Goal: Consume media (video, audio): Consume media (video, audio)

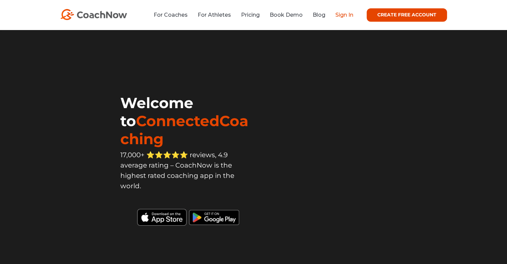
click at [347, 17] on link "Sign In" at bounding box center [344, 15] width 18 height 6
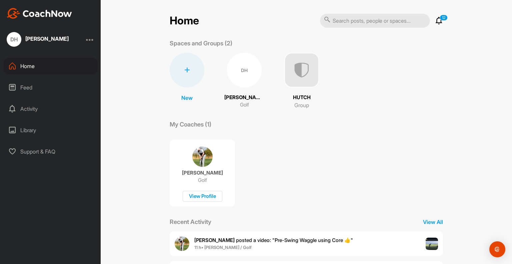
click at [242, 66] on div "DH" at bounding box center [244, 70] width 35 height 35
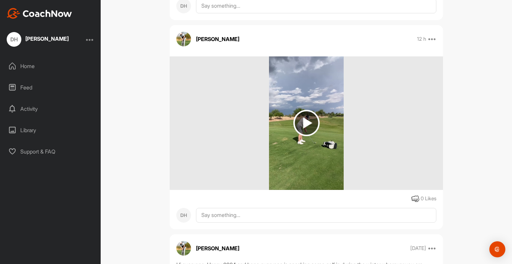
scroll to position [2434, 0]
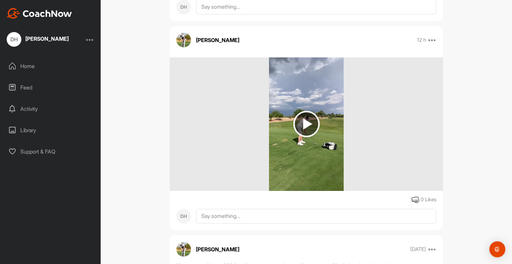
click at [138, 85] on div "DH [PERSON_NAME] Golf Space Settings Your Notifications Leave Space Timeline Me…" at bounding box center [307, 132] width 412 height 264
click at [303, 133] on img at bounding box center [306, 124] width 26 height 26
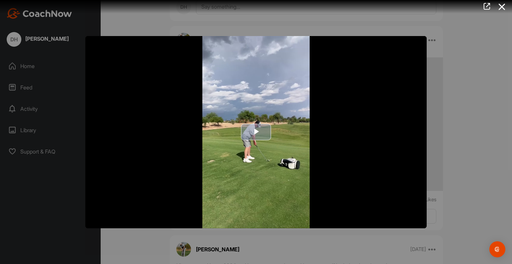
click at [256, 132] on span "Video Player" at bounding box center [256, 132] width 0 height 0
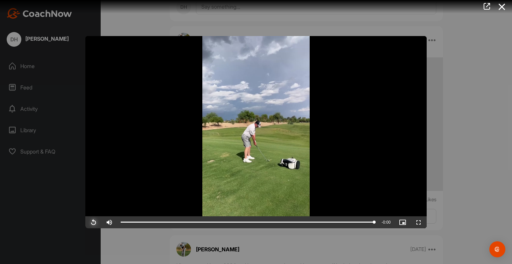
click at [92, 222] on span "Video Player" at bounding box center [93, 222] width 16 height 0
drag, startPoint x: 502, startPoint y: 7, endPoint x: 501, endPoint y: 23, distance: 16.4
click at [502, 7] on icon at bounding box center [502, 7] width 15 height 12
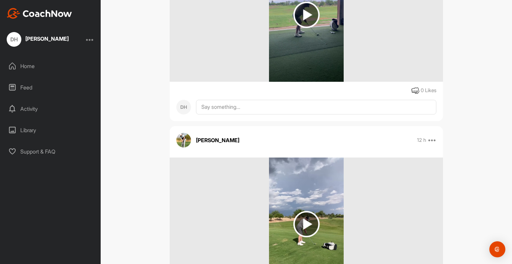
scroll to position [2268, 0]
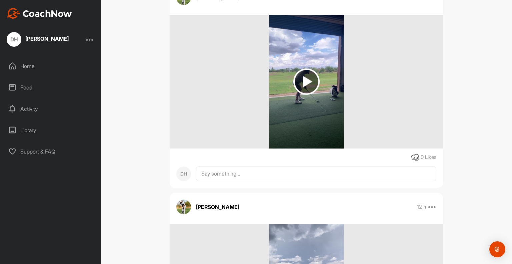
click at [305, 95] on img at bounding box center [306, 81] width 26 height 26
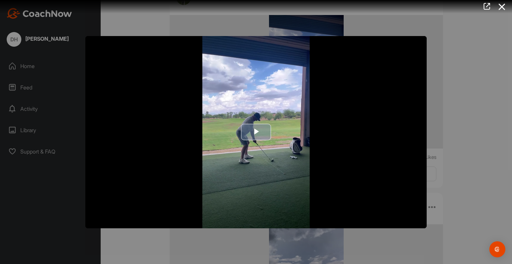
click at [256, 132] on span "Video Player" at bounding box center [256, 132] width 0 height 0
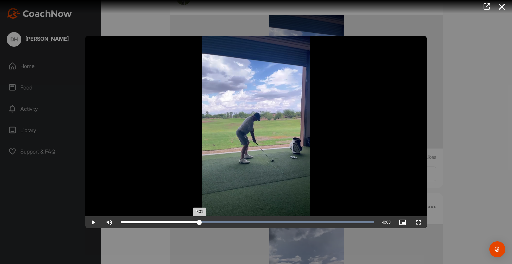
drag, startPoint x: 373, startPoint y: 223, endPoint x: 199, endPoint y: 218, distance: 173.8
click at [199, 221] on div "0:01" at bounding box center [160, 222] width 79 height 2
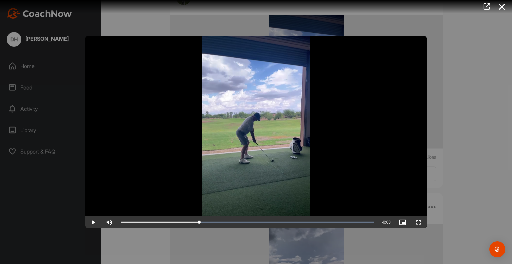
click at [504, 6] on icon at bounding box center [502, 7] width 15 height 12
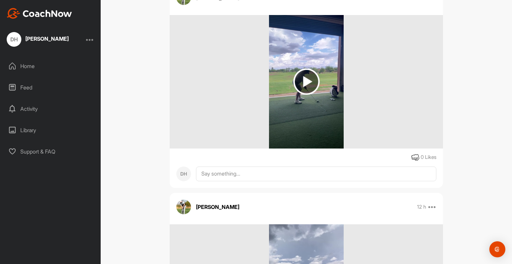
click at [303, 95] on img at bounding box center [306, 81] width 26 height 26
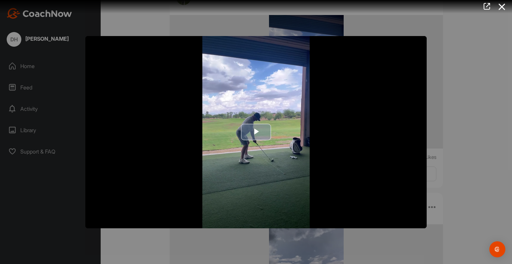
click at [256, 132] on span "Video Player" at bounding box center [256, 132] width 0 height 0
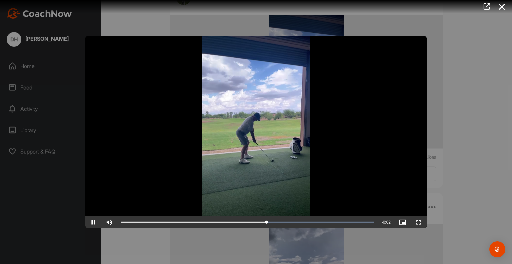
click at [257, 128] on video "Video Player" at bounding box center [255, 132] width 341 height 192
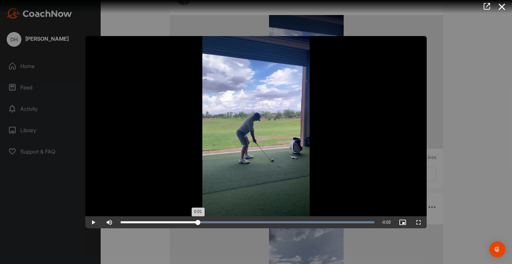
drag, startPoint x: 269, startPoint y: 223, endPoint x: 198, endPoint y: 219, distance: 71.8
click at [198, 221] on div "0:01" at bounding box center [159, 222] width 77 height 2
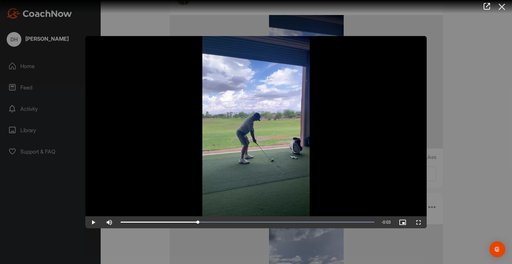
click at [502, 6] on icon at bounding box center [502, 7] width 15 height 12
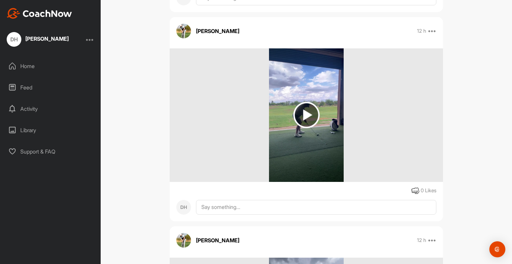
scroll to position [2068, 0]
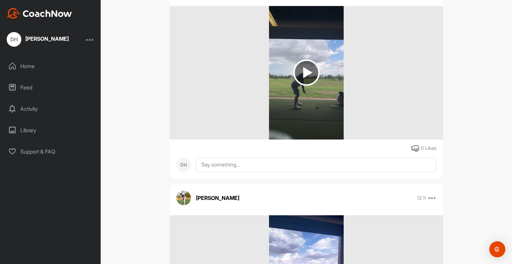
click at [304, 86] on img at bounding box center [306, 72] width 26 height 26
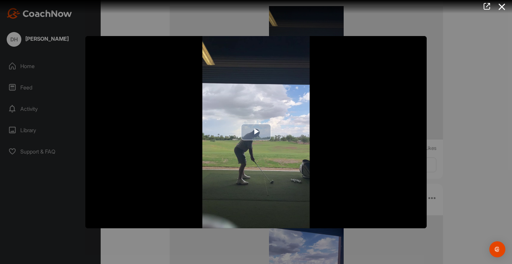
click at [256, 132] on span "Video Player" at bounding box center [256, 132] width 0 height 0
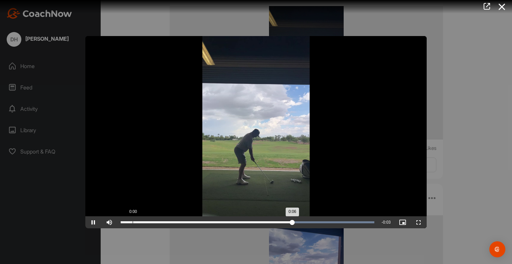
click at [133, 221] on div "Loaded : 100.00% 0:00 0:06" at bounding box center [248, 222] width 254 height 2
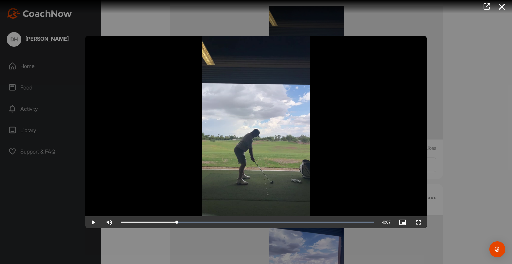
drag, startPoint x: 149, startPoint y: 222, endPoint x: 177, endPoint y: 207, distance: 31.5
click at [499, 5] on icon at bounding box center [502, 7] width 15 height 12
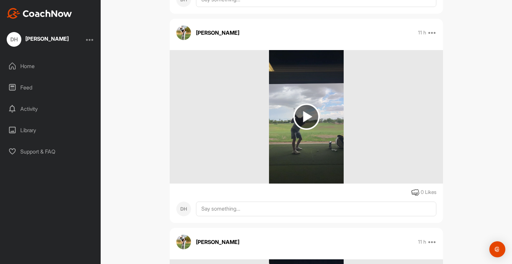
scroll to position [1801, 0]
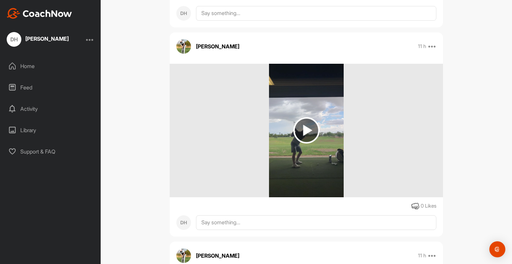
click at [305, 143] on img at bounding box center [306, 130] width 26 height 26
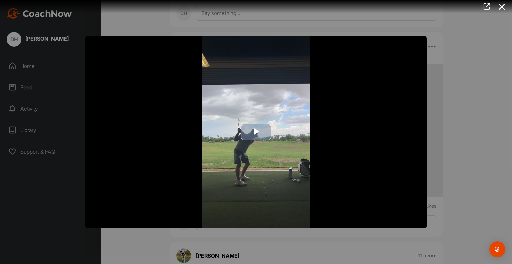
click at [256, 132] on span "Video Player" at bounding box center [256, 132] width 0 height 0
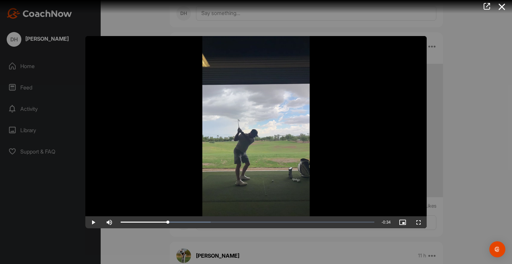
drag, startPoint x: 129, startPoint y: 222, endPoint x: 168, endPoint y: 214, distance: 39.5
click at [168, 216] on div "Loaded : 35.55% 0:07 0:07" at bounding box center [247, 222] width 260 height 12
click at [502, 5] on icon at bounding box center [502, 7] width 15 height 12
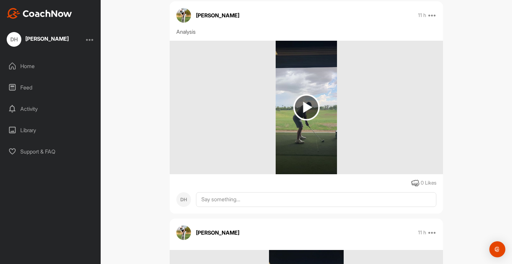
scroll to position [1567, 0]
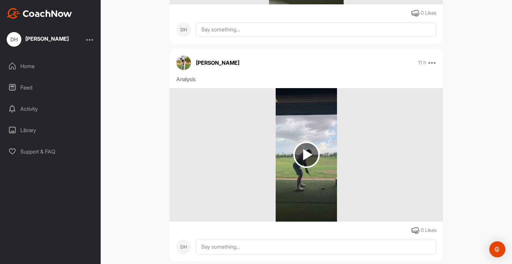
click at [306, 168] on img at bounding box center [306, 154] width 26 height 26
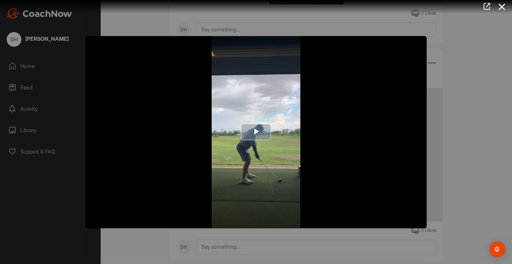
drag, startPoint x: 247, startPoint y: 131, endPoint x: 190, endPoint y: 173, distance: 70.4
click at [256, 132] on span "Video Player" at bounding box center [256, 132] width 0 height 0
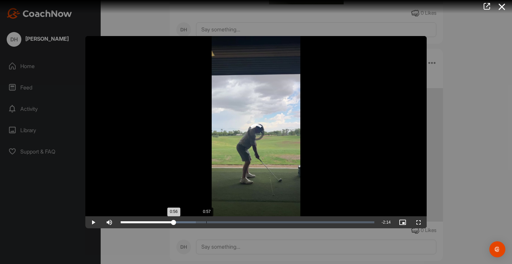
drag, startPoint x: 124, startPoint y: 222, endPoint x: 206, endPoint y: 217, distance: 82.5
click at [206, 217] on div "Loaded : 29.47% 0:57 0:56" at bounding box center [247, 222] width 260 height 12
click at [501, 4] on icon at bounding box center [502, 7] width 15 height 12
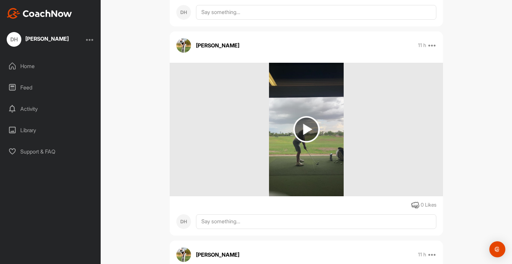
scroll to position [1367, 0]
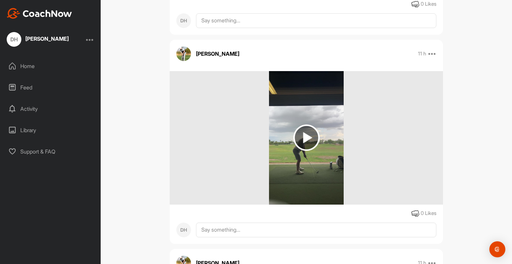
click at [304, 151] on img at bounding box center [306, 137] width 26 height 26
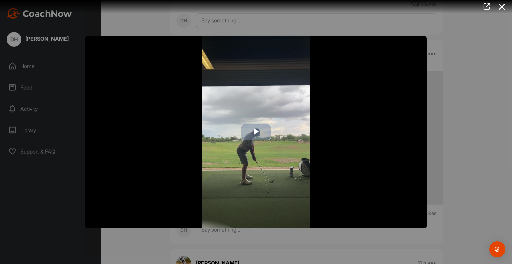
click at [256, 132] on span "Video Player" at bounding box center [256, 132] width 0 height 0
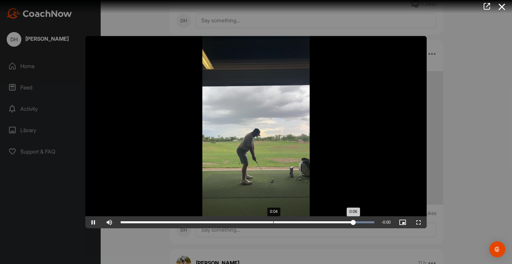
click at [273, 221] on div "Loaded : 100.00% 0:04 0:06" at bounding box center [248, 222] width 254 height 2
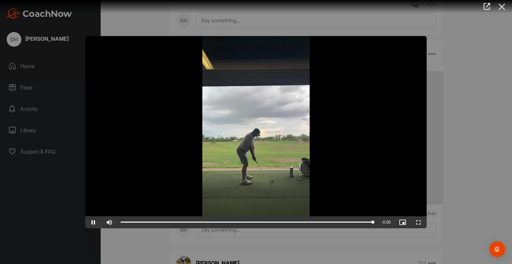
click at [500, 6] on icon at bounding box center [502, 7] width 15 height 12
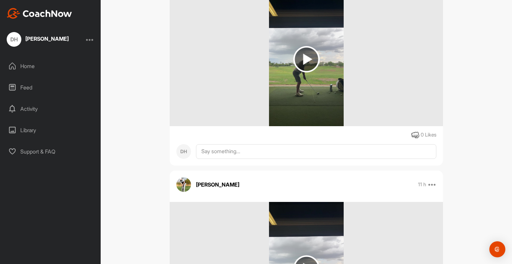
scroll to position [1234, 0]
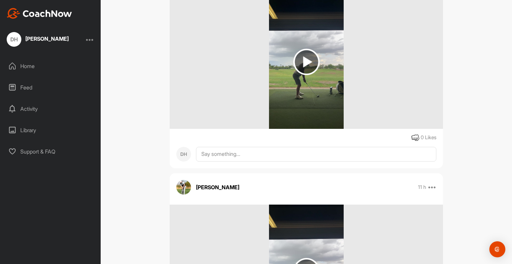
click at [304, 74] on img at bounding box center [306, 62] width 26 height 26
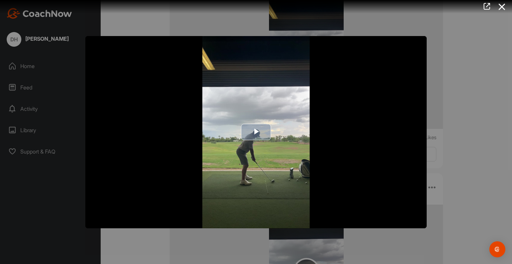
click at [256, 132] on span "Video Player" at bounding box center [256, 132] width 0 height 0
click at [498, 8] on icon at bounding box center [502, 7] width 15 height 12
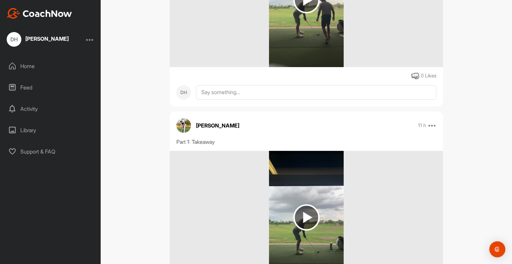
scroll to position [1034, 0]
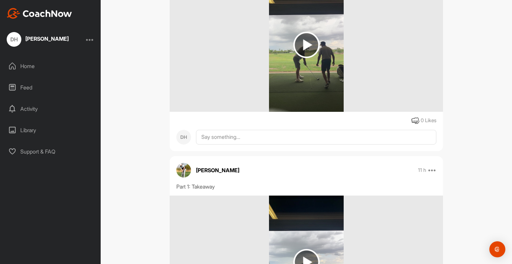
click at [309, 58] on img at bounding box center [306, 45] width 26 height 26
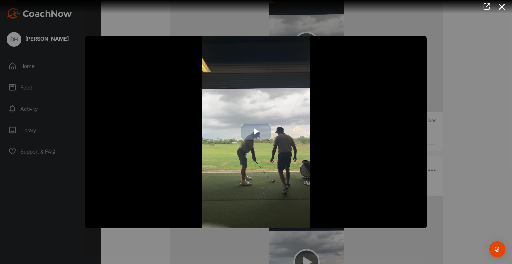
click at [256, 132] on span "Video Player" at bounding box center [256, 132] width 0 height 0
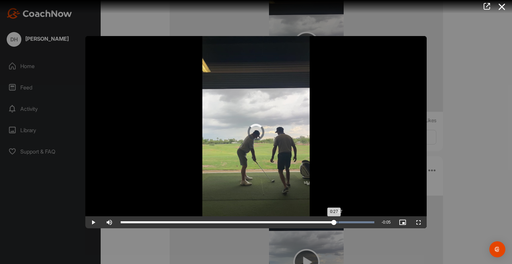
drag, startPoint x: 272, startPoint y: 219, endPoint x: 347, endPoint y: 221, distance: 75.4
click at [347, 221] on div "Loaded : 100.00% 0:27 0:27" at bounding box center [247, 222] width 260 height 12
click at [317, 217] on div "Loaded : 100.00% 0:25 0:30" at bounding box center [247, 222] width 260 height 12
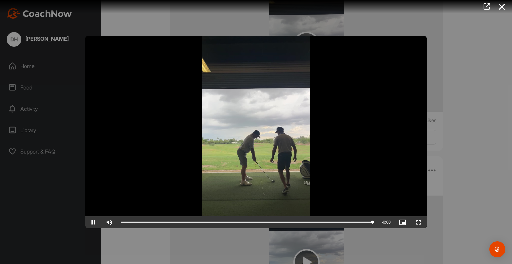
click at [271, 132] on video "Video Player" at bounding box center [255, 132] width 341 height 192
click at [287, 180] on video "Video Player" at bounding box center [255, 132] width 341 height 192
click at [504, 6] on icon at bounding box center [502, 7] width 15 height 12
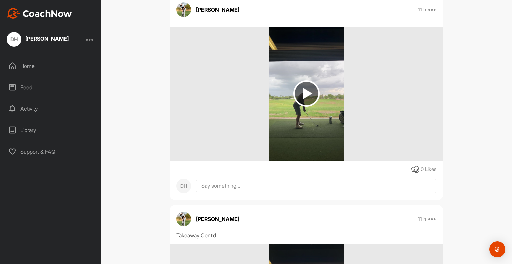
scroll to position [767, 0]
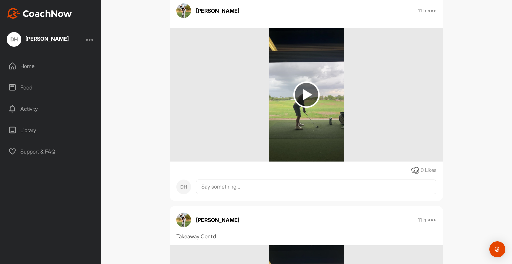
click at [298, 105] on img at bounding box center [306, 94] width 26 height 26
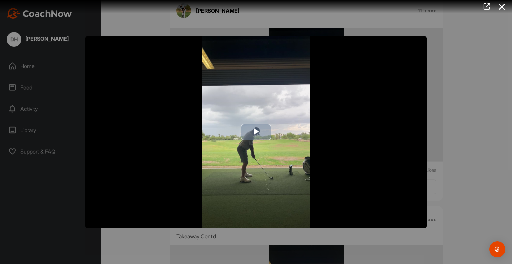
drag, startPoint x: 259, startPoint y: 127, endPoint x: 281, endPoint y: 128, distance: 22.7
click at [256, 132] on span "Video Player" at bounding box center [256, 132] width 0 height 0
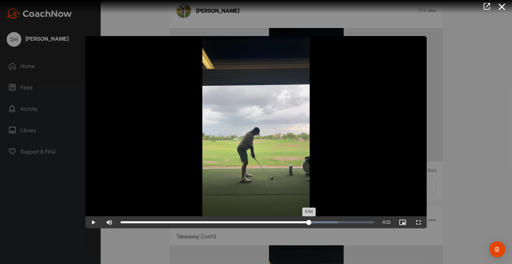
click at [309, 220] on div "Loaded : 85.63% 1:03 0:54" at bounding box center [247, 222] width 260 height 12
click at [330, 219] on div "Loaded : 85.63% 1:10 1:03" at bounding box center [247, 222] width 260 height 12
click at [360, 221] on div "1:20" at bounding box center [360, 222] width 0 height 2
click at [356, 221] on div "1:18" at bounding box center [356, 222] width 0 height 2
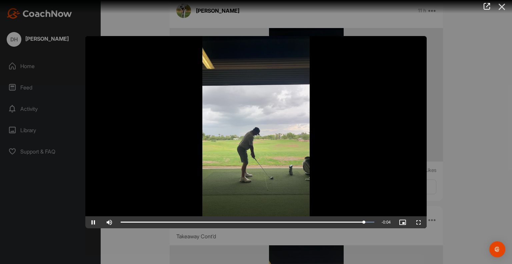
click at [504, 3] on icon at bounding box center [502, 7] width 15 height 12
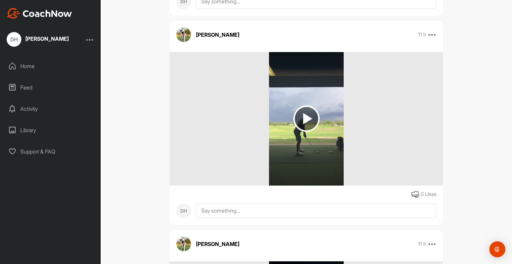
scroll to position [534, 0]
click at [304, 132] on img at bounding box center [306, 119] width 26 height 26
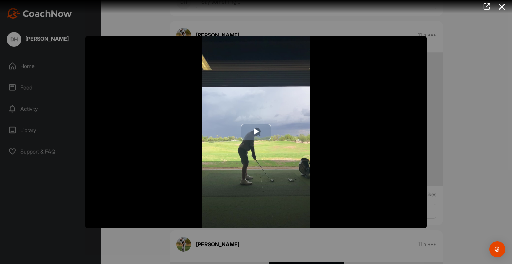
click at [256, 132] on span "Video Player" at bounding box center [256, 132] width 0 height 0
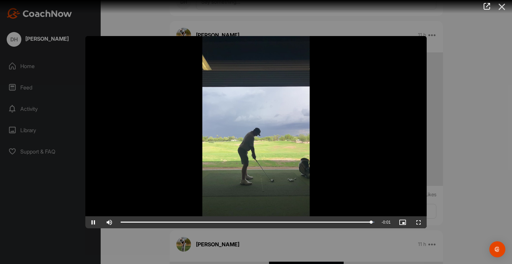
click at [502, 8] on icon at bounding box center [502, 7] width 15 height 12
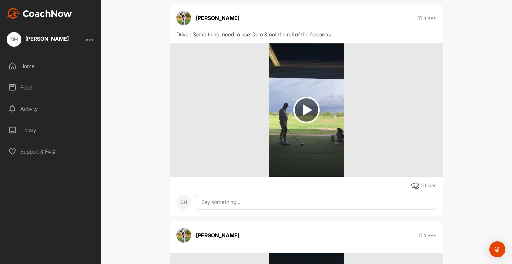
scroll to position [333, 0]
click at [304, 122] on img at bounding box center [306, 110] width 26 height 26
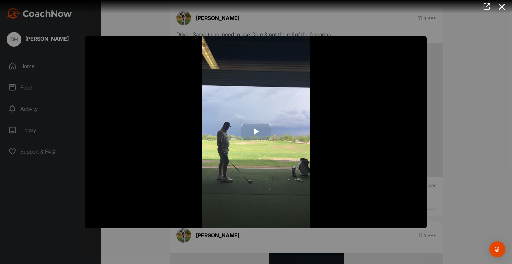
click at [256, 132] on span "Video Player" at bounding box center [256, 132] width 0 height 0
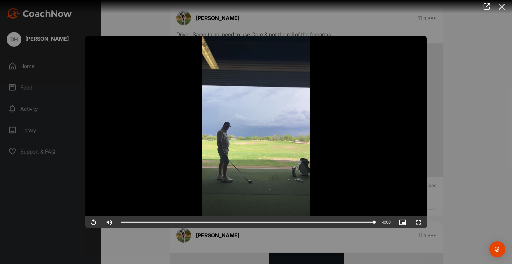
click at [502, 8] on icon at bounding box center [502, 7] width 15 height 12
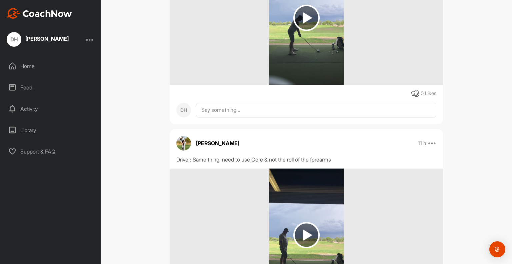
scroll to position [133, 0]
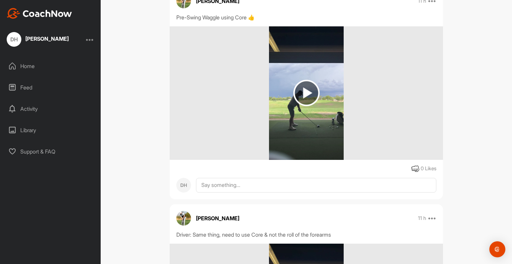
click at [310, 106] on img at bounding box center [306, 93] width 26 height 26
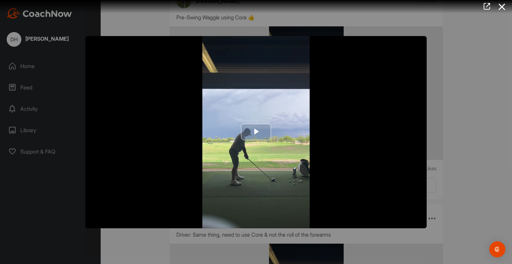
click at [256, 132] on span "Video Player" at bounding box center [256, 132] width 0 height 0
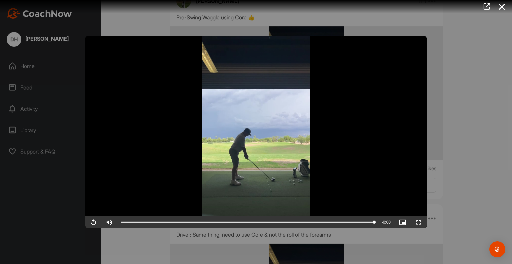
click at [499, 8] on icon at bounding box center [502, 7] width 15 height 12
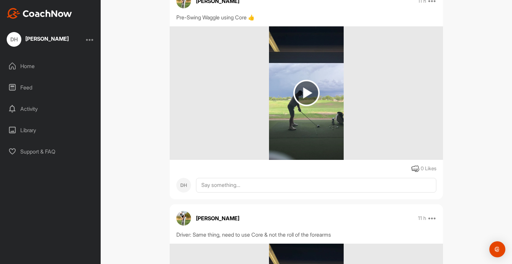
scroll to position [0, 0]
